Goal: Navigation & Orientation: Find specific page/section

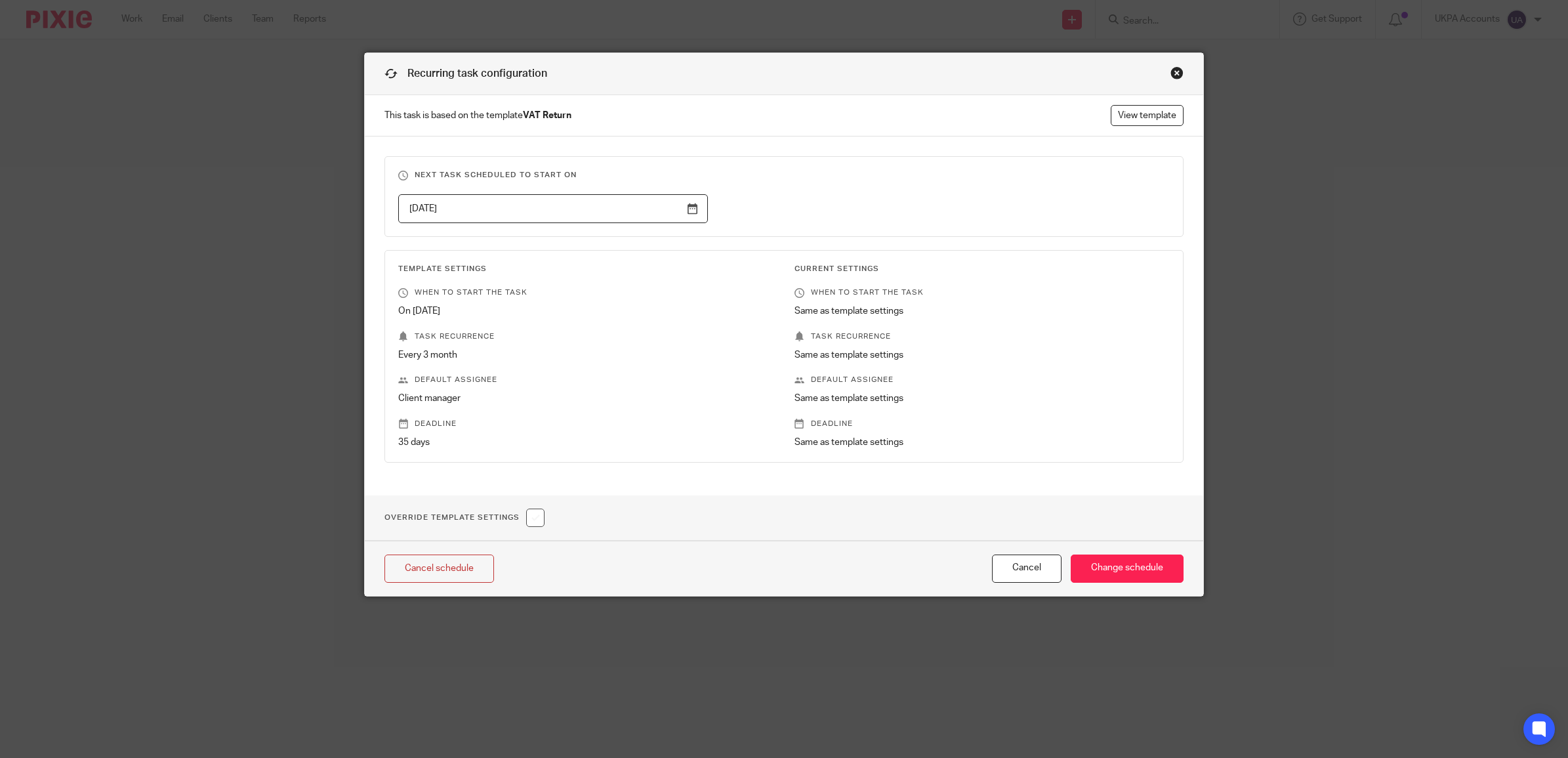
click at [1181, 66] on div "Recurring task configuration" at bounding box center [784, 74] width 839 height 42
click at [1168, 66] on div "Recurring task configuration" at bounding box center [784, 74] width 839 height 42
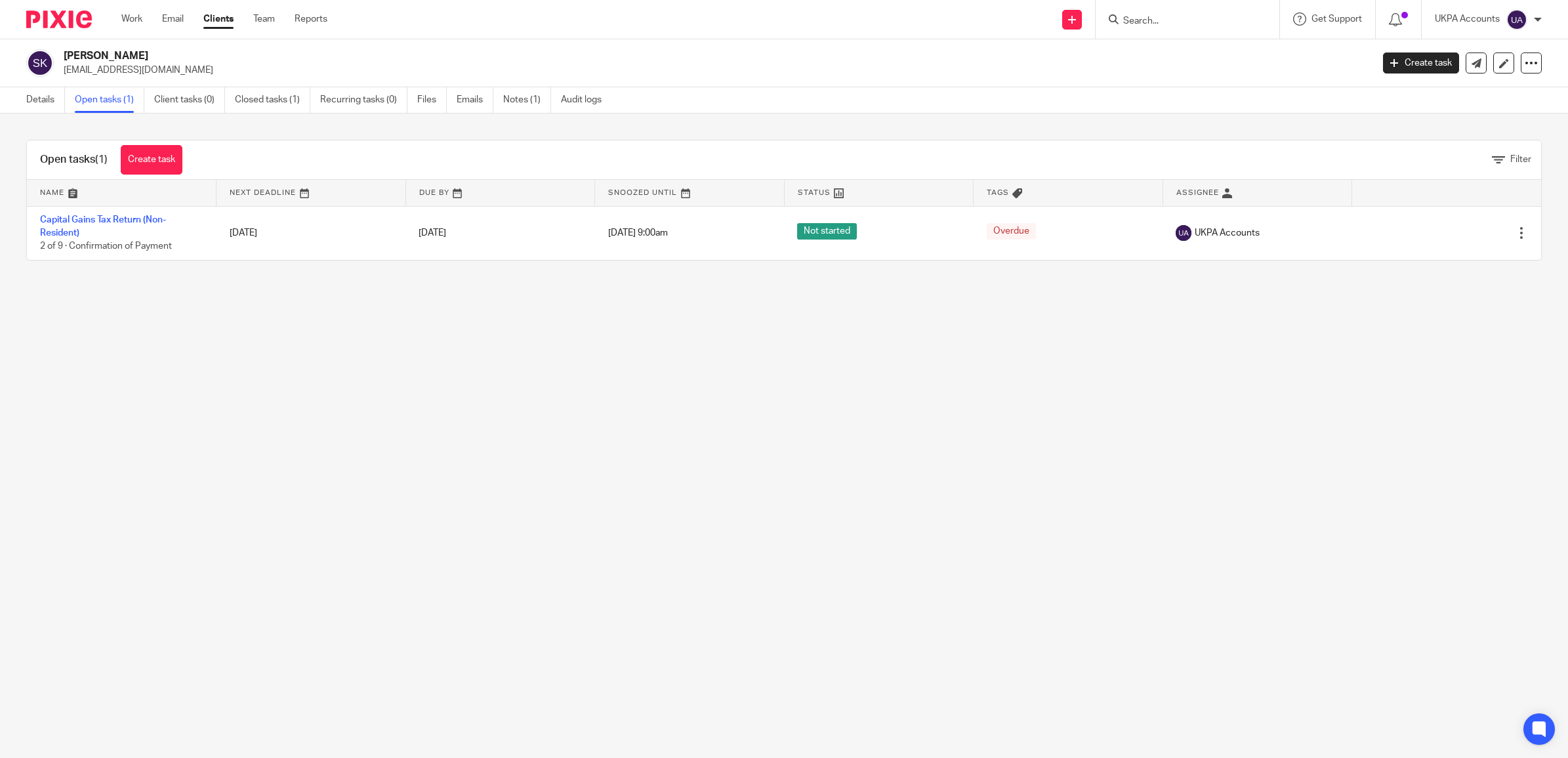
click at [1164, 11] on form at bounding box center [1191, 19] width 139 height 16
click at [1161, 22] on input "Search" at bounding box center [1181, 22] width 118 height 12
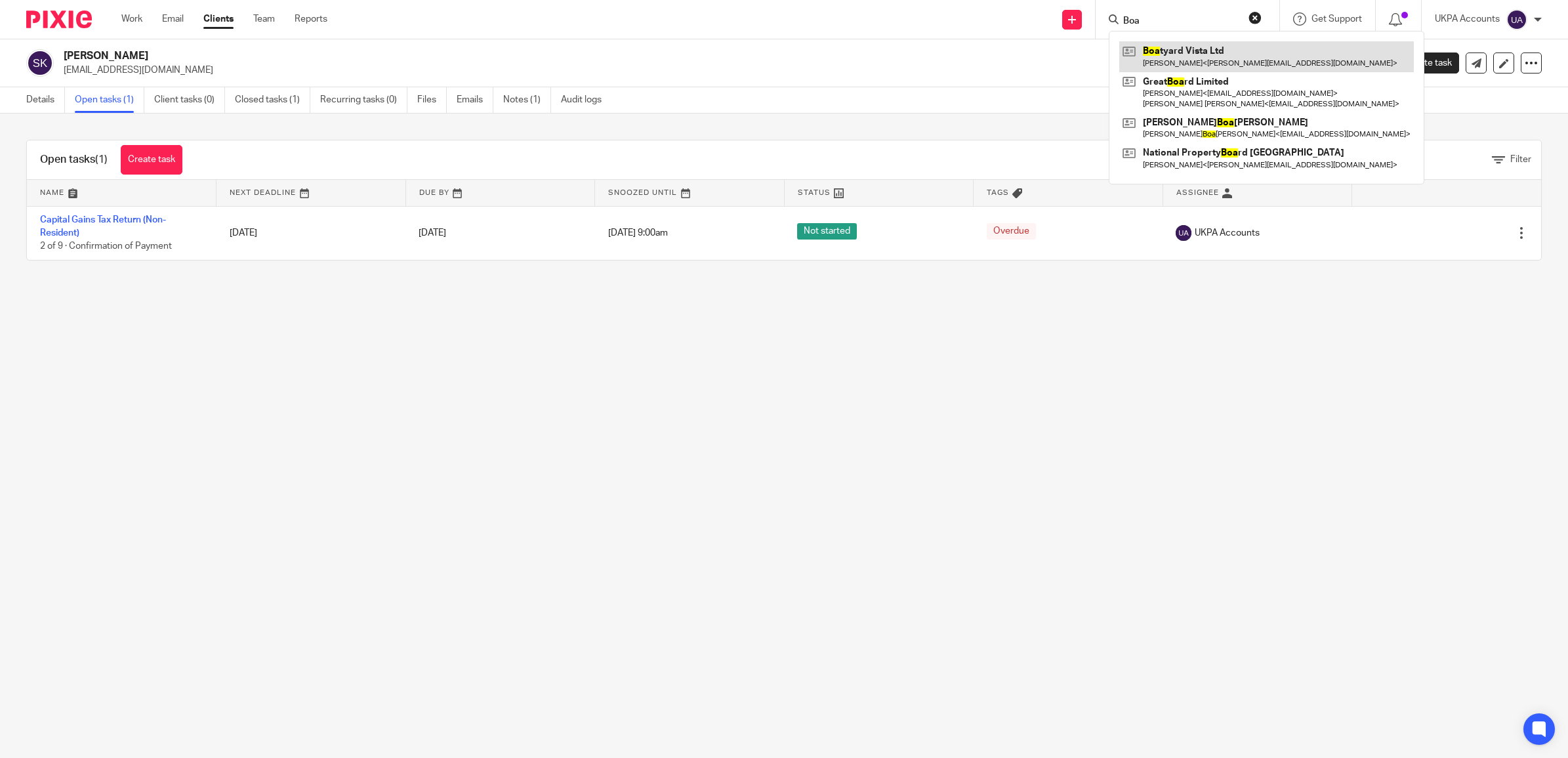
type input "Boa"
click at [1189, 51] on link at bounding box center [1267, 56] width 295 height 30
click at [1191, 51] on link at bounding box center [1267, 56] width 295 height 30
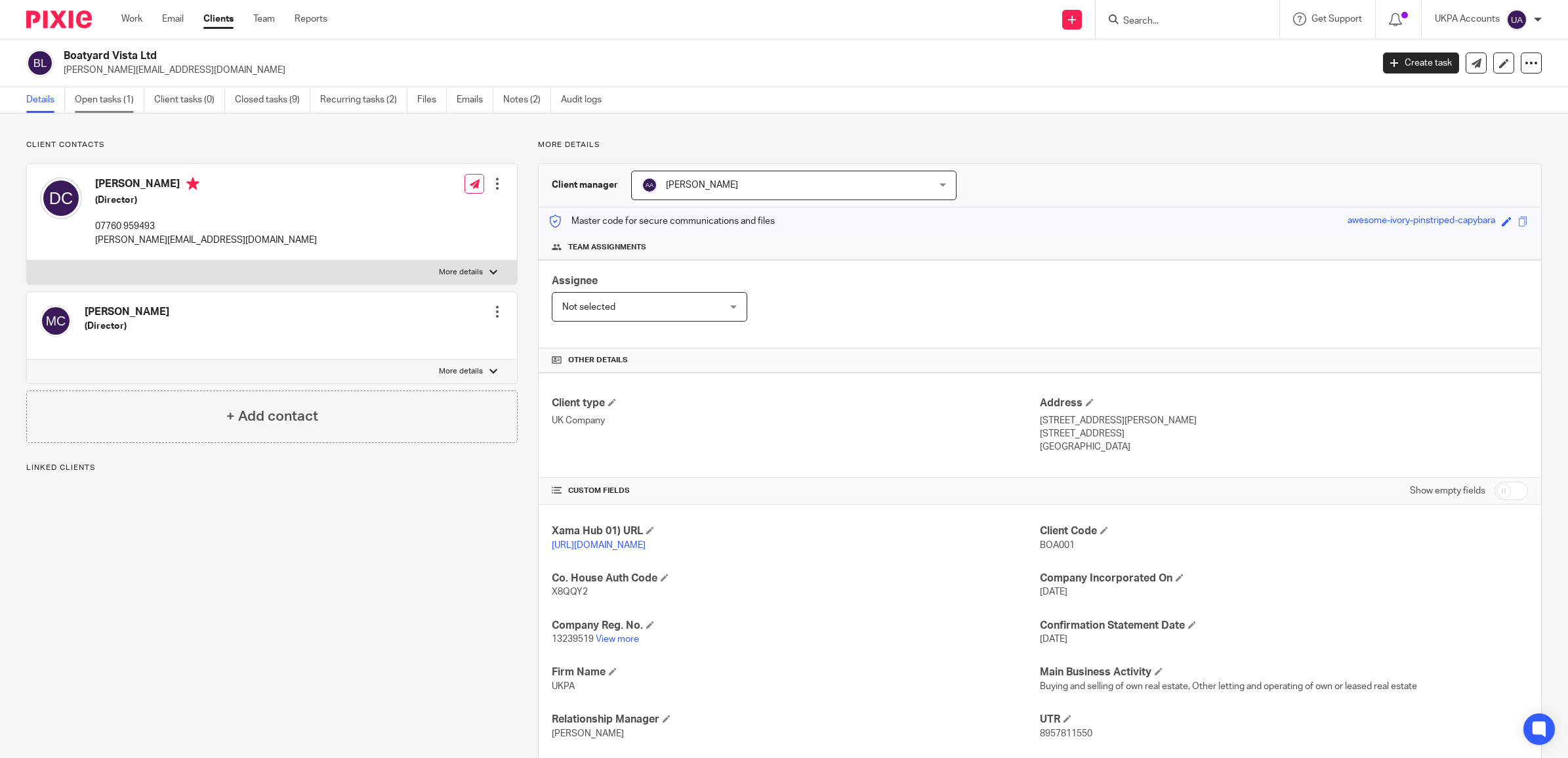
click at [116, 103] on link "Open tasks (1)" at bounding box center [109, 100] width 69 height 26
